Goal: Information Seeking & Learning: Learn about a topic

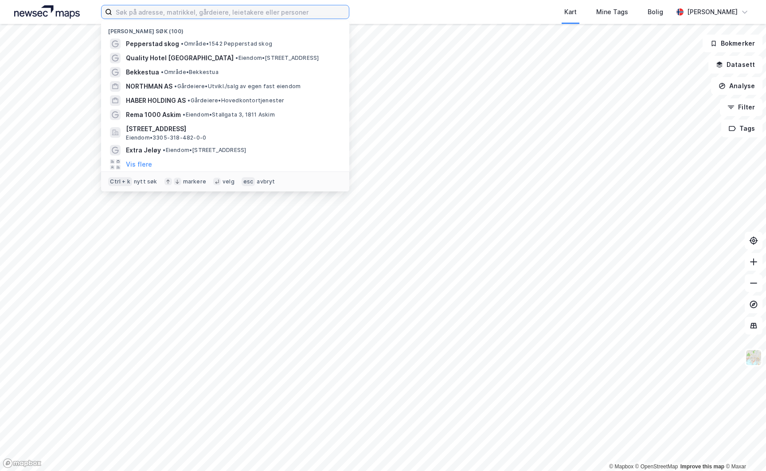
click at [125, 12] on input at bounding box center [230, 11] width 237 height 13
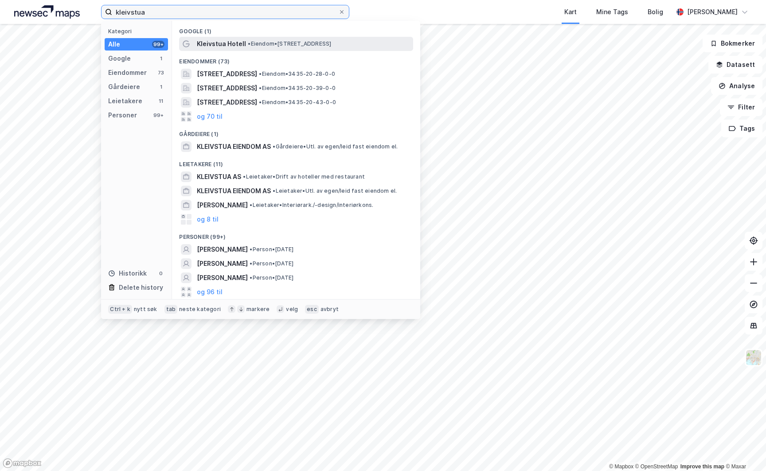
type input "kleivstua"
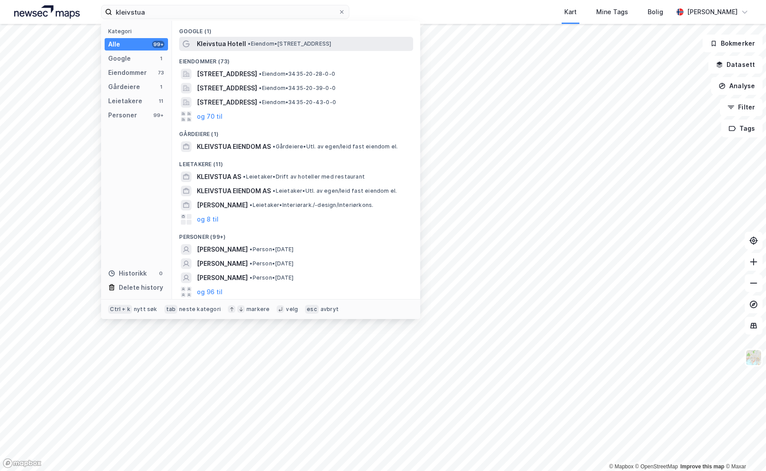
click at [267, 45] on span "• Eiendom • Dronningveien 500, 3531 Krokkleiva" at bounding box center [289, 43] width 83 height 7
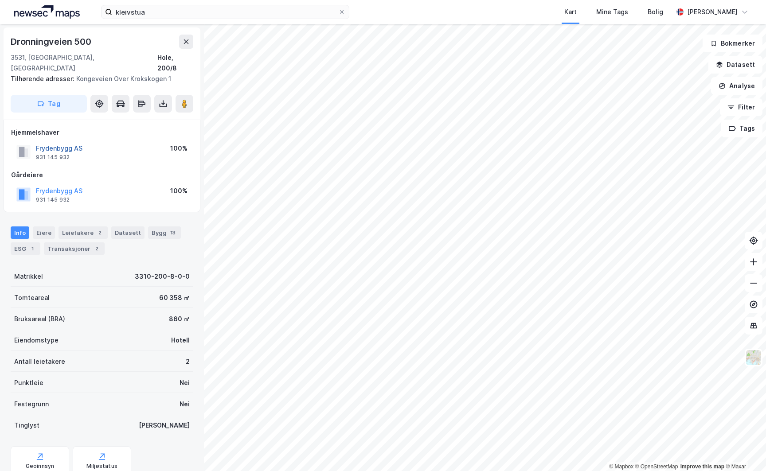
click at [0, 0] on button "Frydenbygg AS" at bounding box center [0, 0] width 0 height 0
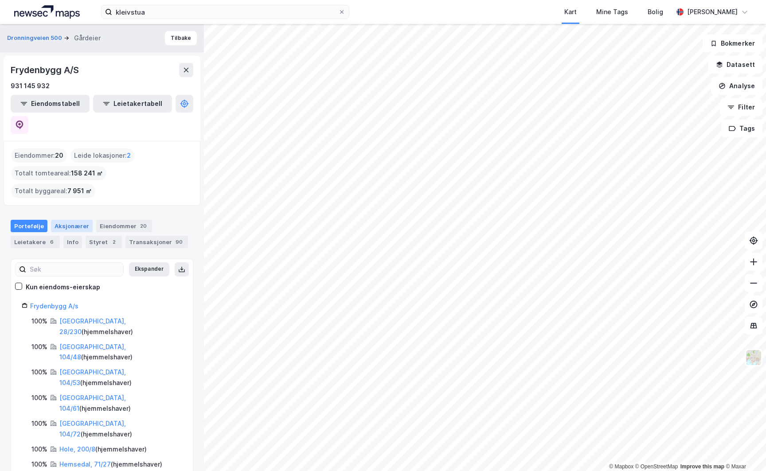
click at [77, 220] on div "Aksjonærer" at bounding box center [72, 226] width 42 height 12
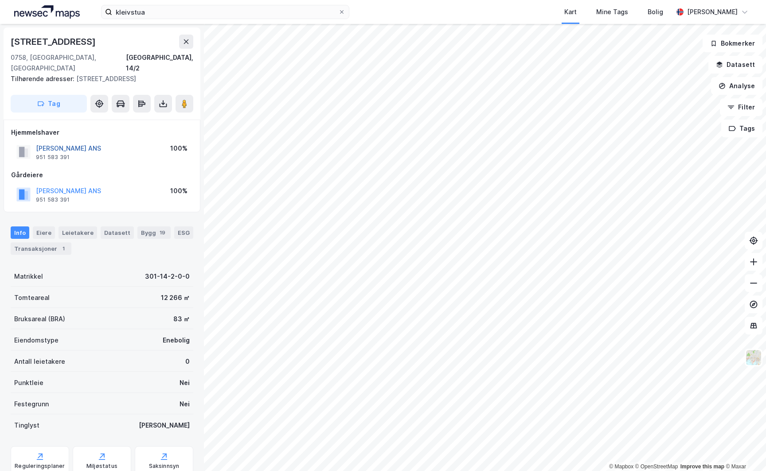
click at [0, 0] on button "Bjørnsgard ANS" at bounding box center [0, 0] width 0 height 0
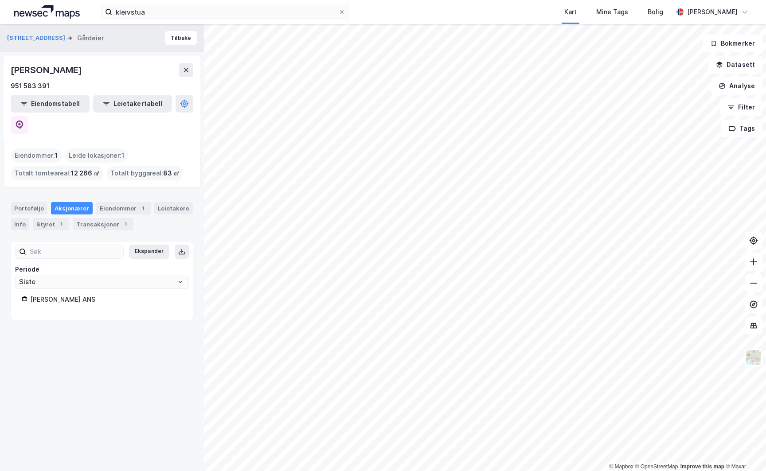
click at [72, 202] on div "Aksjonærer" at bounding box center [72, 208] width 42 height 12
click at [59, 295] on div "Bjørnsgard ANS" at bounding box center [106, 300] width 152 height 11
click at [58, 295] on div "Bjørnsgard ANS" at bounding box center [106, 300] width 152 height 11
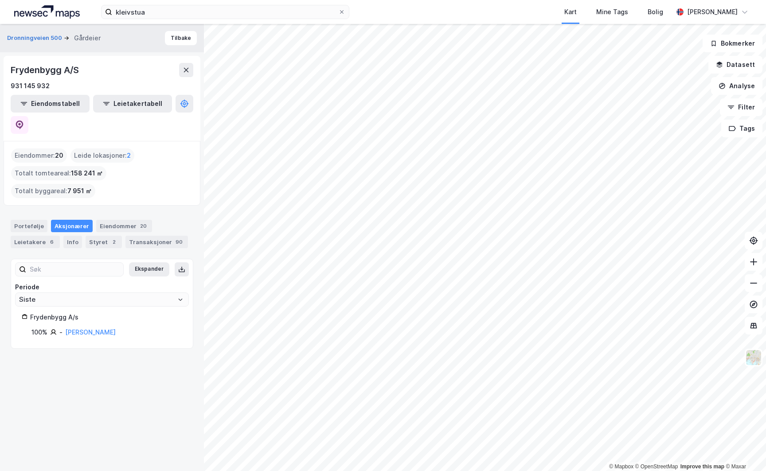
click at [654, 471] on html "kleivstua Kart Mine Tags Bolig Leif-Erik Halleen © Mapbox © OpenStreetMap Impro…" at bounding box center [383, 235] width 766 height 471
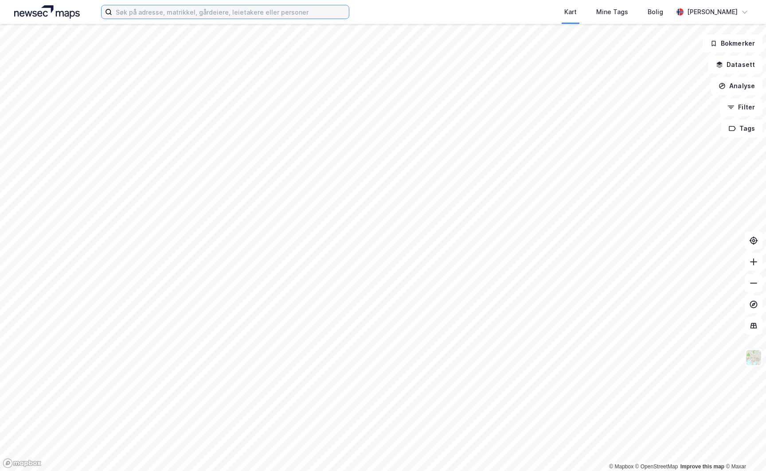
click at [122, 12] on input at bounding box center [230, 11] width 237 height 13
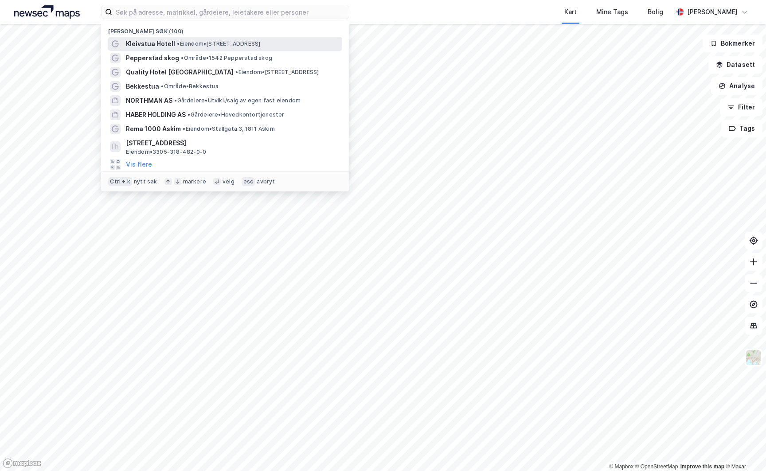
click at [177, 44] on span "•" at bounding box center [178, 43] width 3 height 7
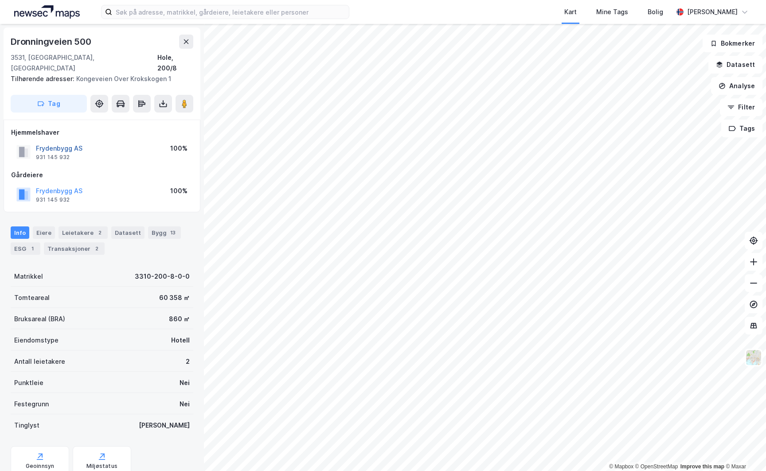
click at [0, 0] on button "Frydenbygg AS" at bounding box center [0, 0] width 0 height 0
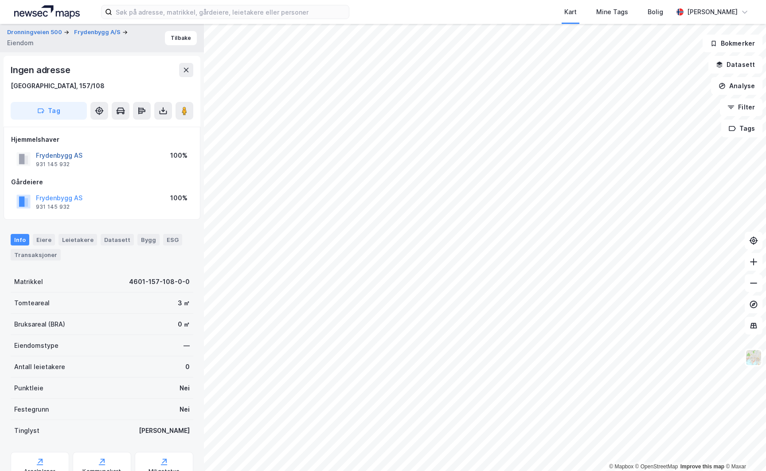
click at [0, 0] on button "Frydenbygg AS" at bounding box center [0, 0] width 0 height 0
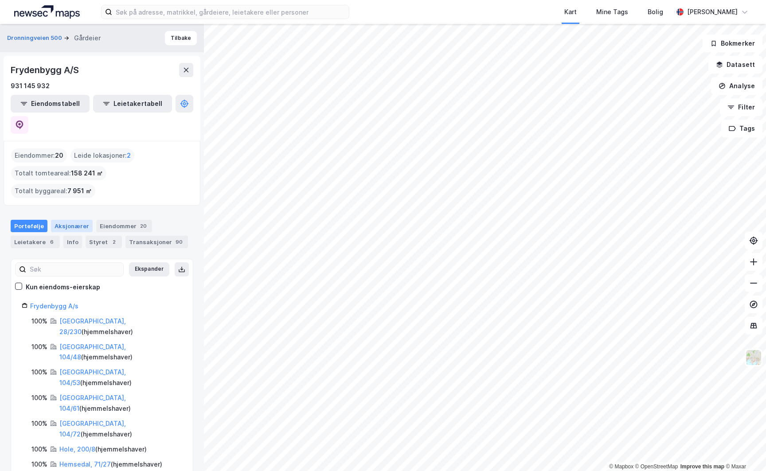
click at [65, 220] on div "Aksjonærer" at bounding box center [72, 226] width 42 height 12
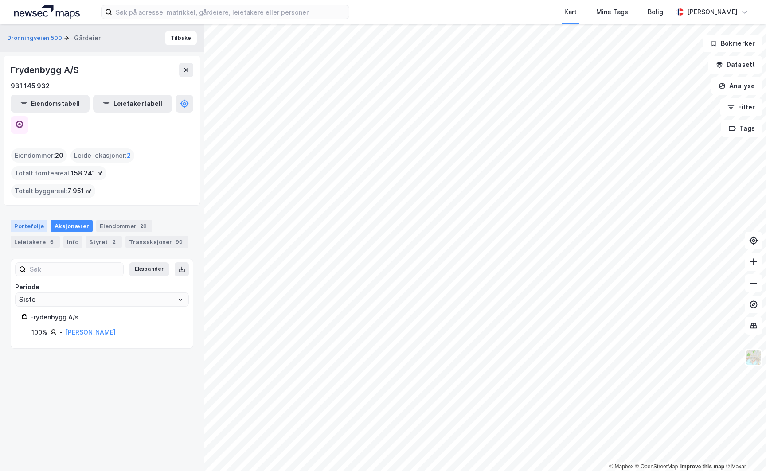
click at [32, 220] on div "Portefølje" at bounding box center [29, 226] width 37 height 12
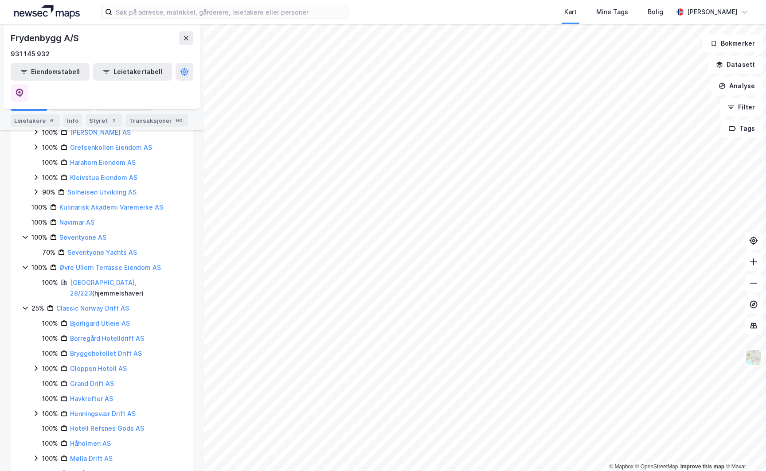
scroll to position [444, 0]
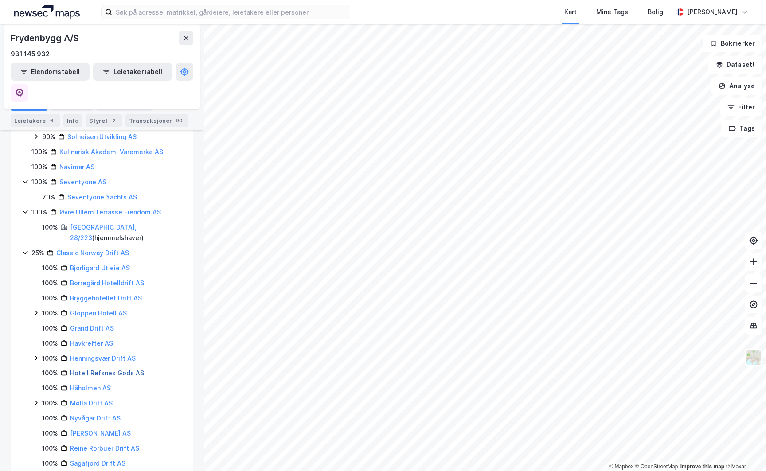
click at [104, 369] on link "Hotell Refsnes Gods AS" at bounding box center [107, 373] width 74 height 8
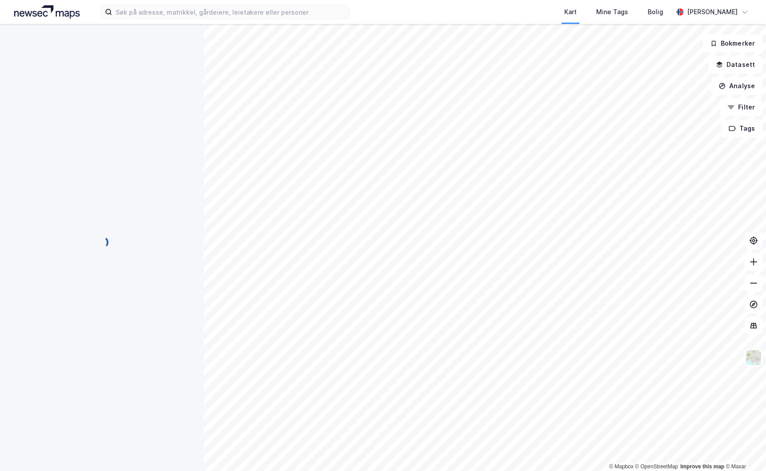
scroll to position [0, 0]
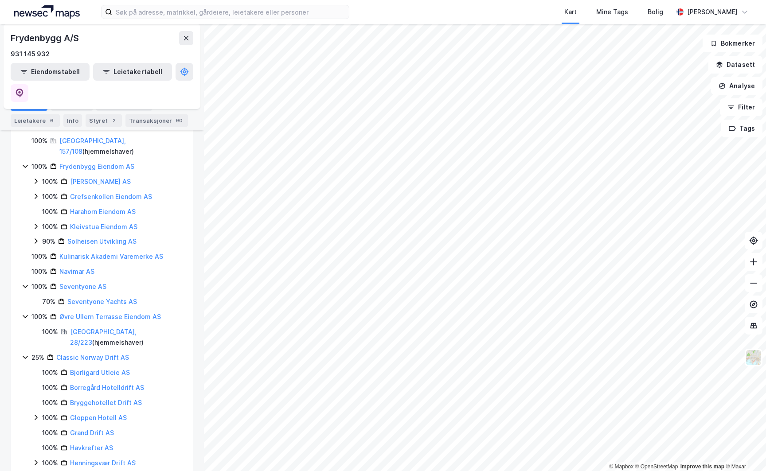
scroll to position [283, 0]
